Goal: Answer question/provide support: Share knowledge or assist other users

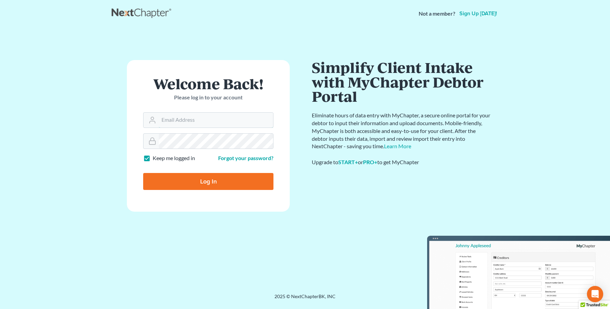
type input "[EMAIL_ADDRESS][DOMAIN_NAME]"
click at [218, 180] on input "Log In" at bounding box center [208, 181] width 130 height 17
type input "Thinking..."
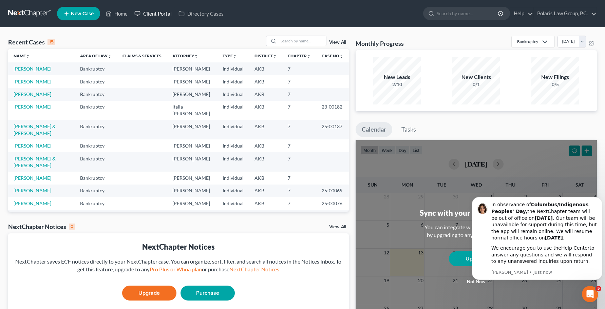
click at [162, 11] on link "Client Portal" at bounding box center [153, 13] width 44 height 12
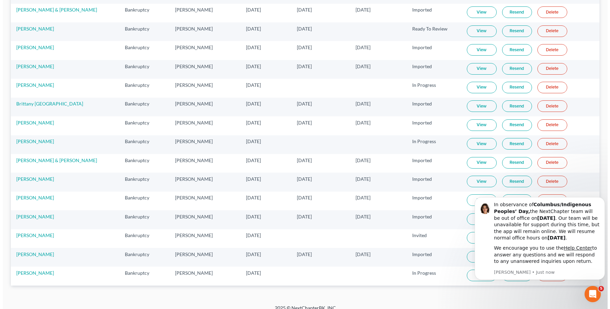
scroll to position [262, 0]
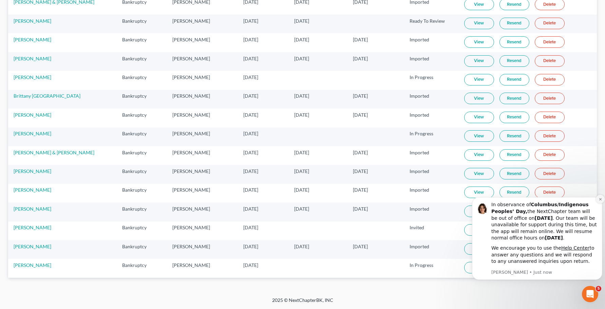
click at [600, 198] on icon "Dismiss notification" at bounding box center [601, 200] width 4 height 4
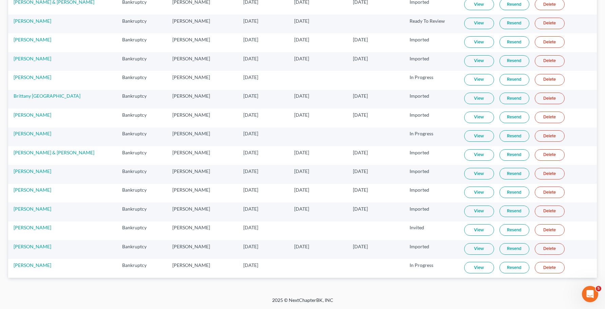
click at [510, 135] on link "Resend" at bounding box center [515, 136] width 30 height 12
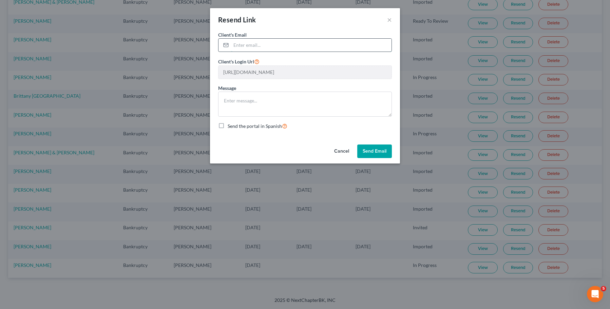
click at [279, 43] on input "email" at bounding box center [311, 45] width 161 height 13
click at [280, 46] on input "email" at bounding box center [311, 45] width 161 height 13
paste input "[EMAIL_ADDRESS][DOMAIN_NAME]"
type input "[EMAIL_ADDRESS][DOMAIN_NAME]"
click at [277, 106] on textarea at bounding box center [305, 104] width 174 height 25
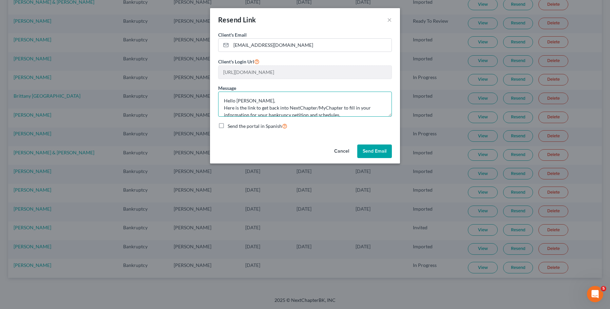
scroll to position [14, 0]
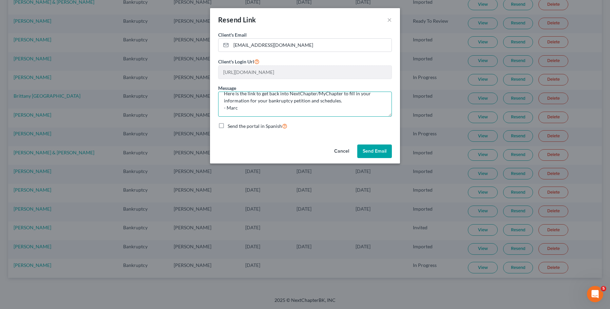
click at [348, 102] on textarea "Hello [PERSON_NAME], Here is the link to get back into NextChapter/MyChapter to…" at bounding box center [305, 104] width 174 height 25
click at [345, 104] on textarea "Hello [PERSON_NAME], Here is the link to get back into NextChapter/MyChapter to…" at bounding box center [305, 104] width 174 height 25
click at [344, 109] on textarea "Hello [PERSON_NAME], Here is the link to get back into NextChapter/MyChapter to…" at bounding box center [305, 104] width 174 height 25
type textarea "Hello [PERSON_NAME], Here is the link to get back into NextChapter/MyChapter to…"
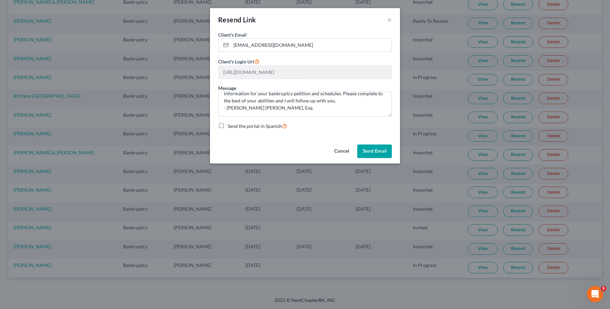
click at [381, 151] on button "Send Email" at bounding box center [374, 152] width 35 height 14
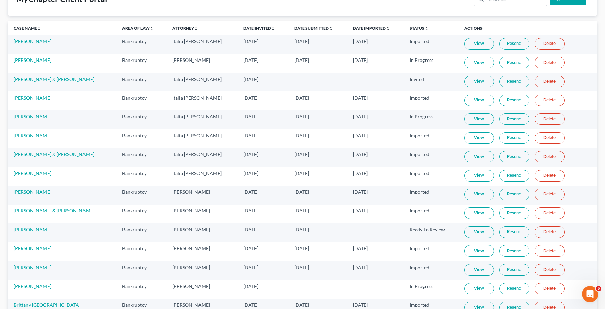
scroll to position [0, 0]
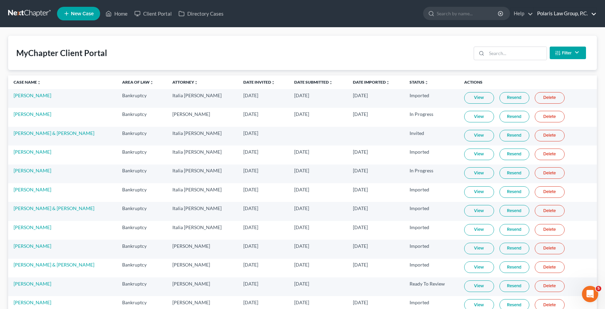
click at [582, 12] on link "Polaris Law Group, P.C." at bounding box center [565, 13] width 63 height 12
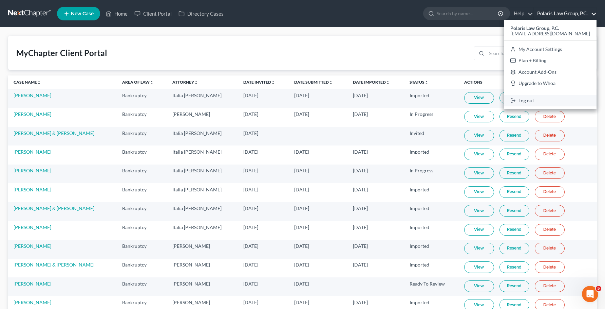
click at [539, 100] on link "Log out" at bounding box center [550, 101] width 93 height 12
